Goal: Information Seeking & Learning: Learn about a topic

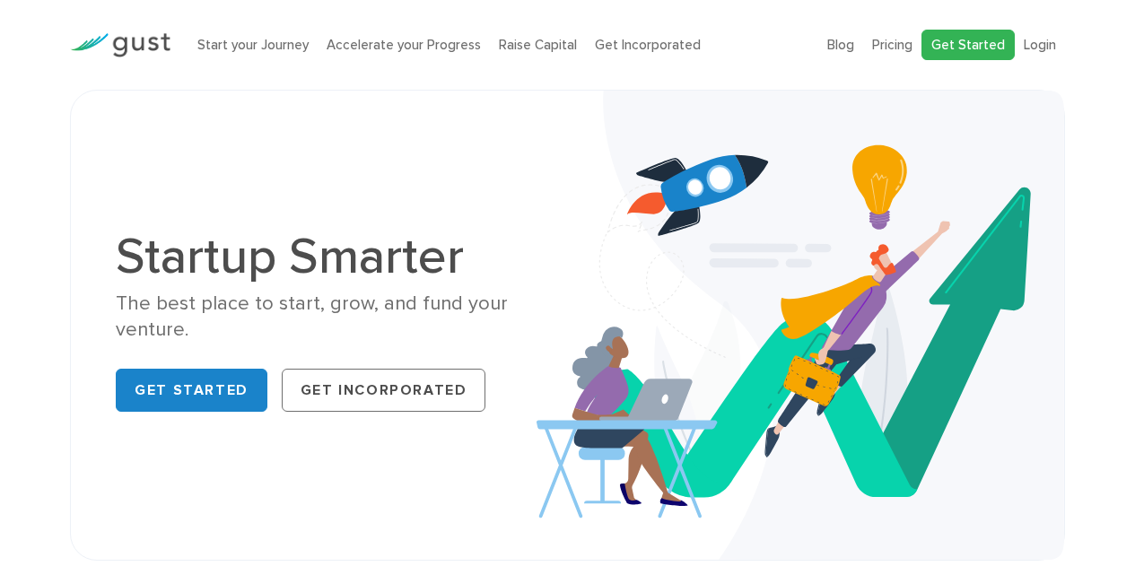
click at [961, 42] on link "Get Started" at bounding box center [967, 45] width 93 height 31
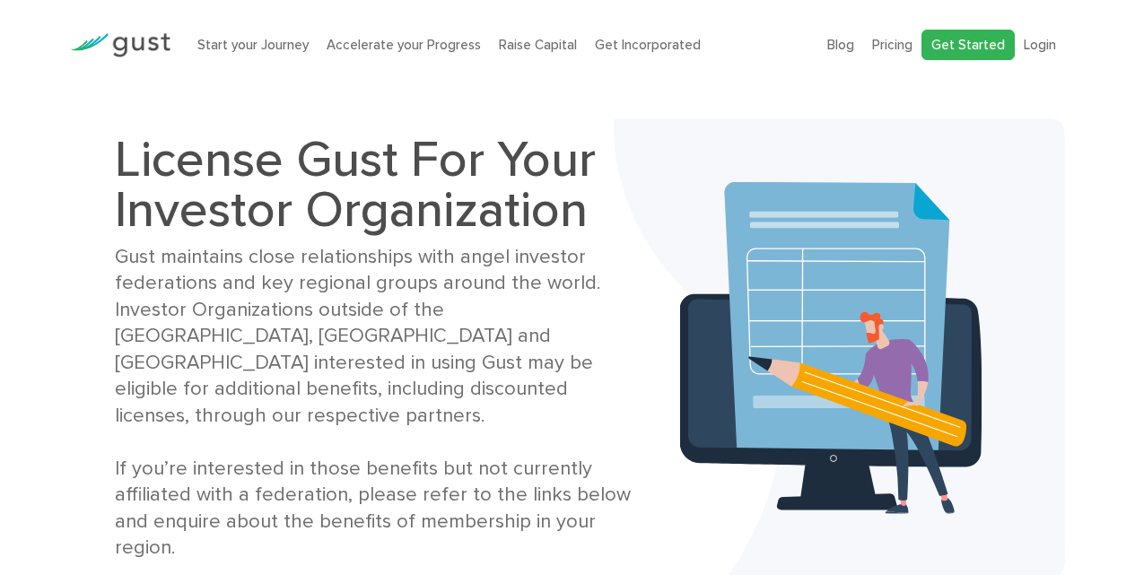
click at [952, 40] on link "Get Started" at bounding box center [967, 45] width 93 height 31
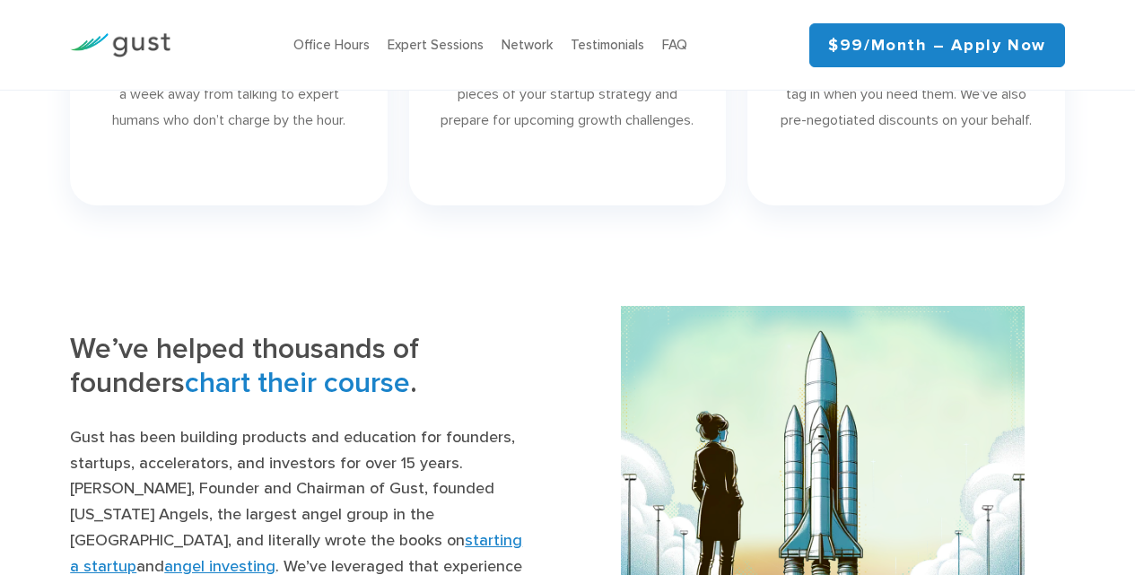
scroll to position [1076, 0]
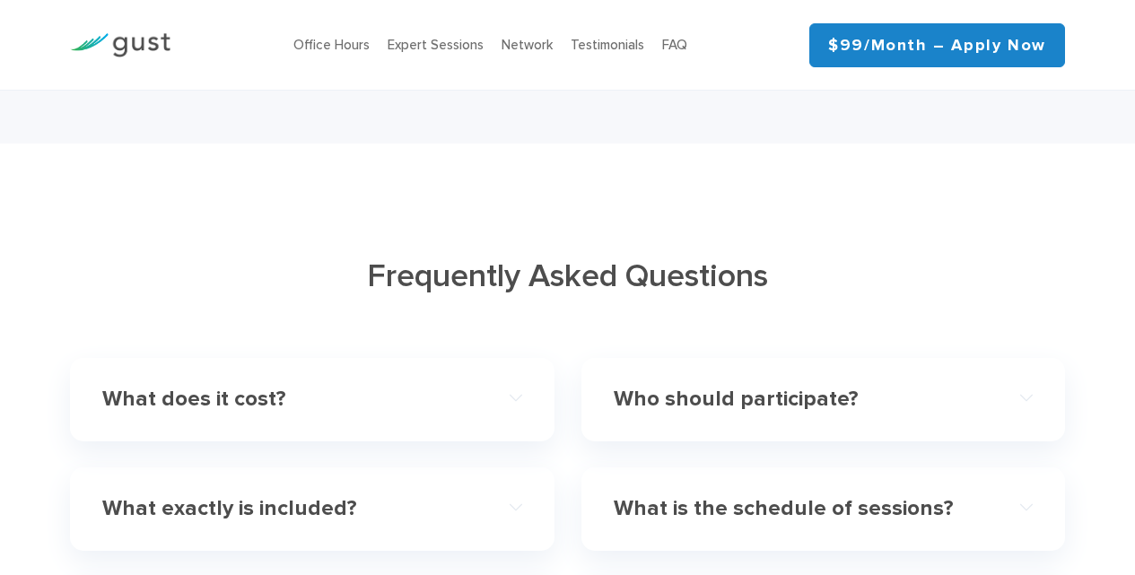
scroll to position [5471, 0]
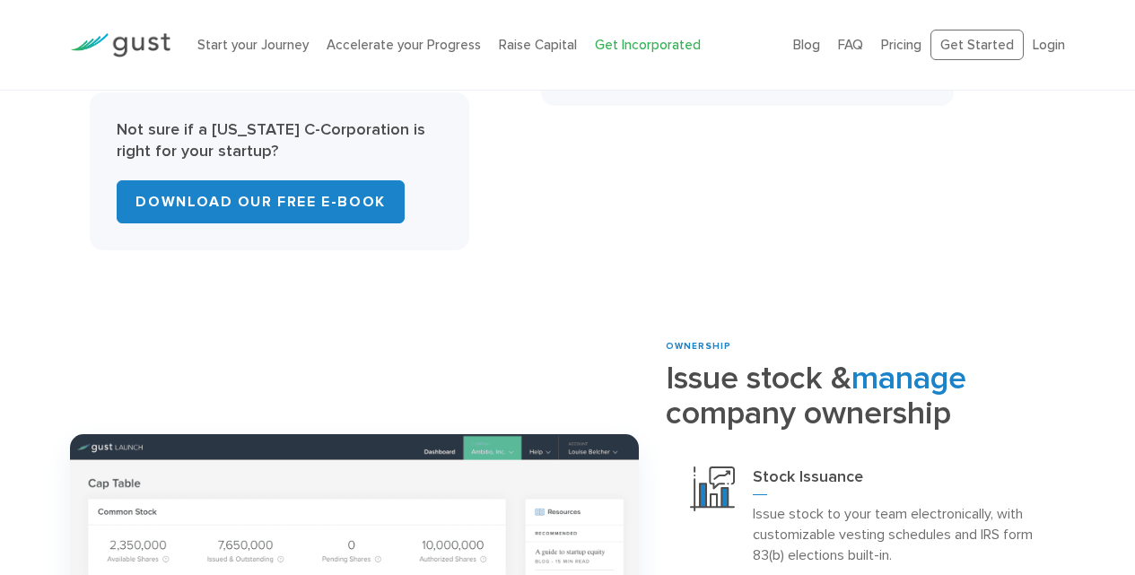
scroll to position [897, 0]
